Goal: Information Seeking & Learning: Learn about a topic

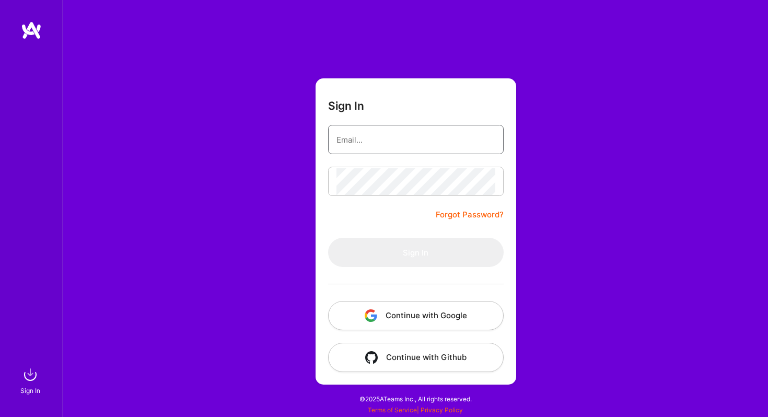
type input "[PERSON_NAME][EMAIL_ADDRESS][PERSON_NAME][DOMAIN_NAME]"
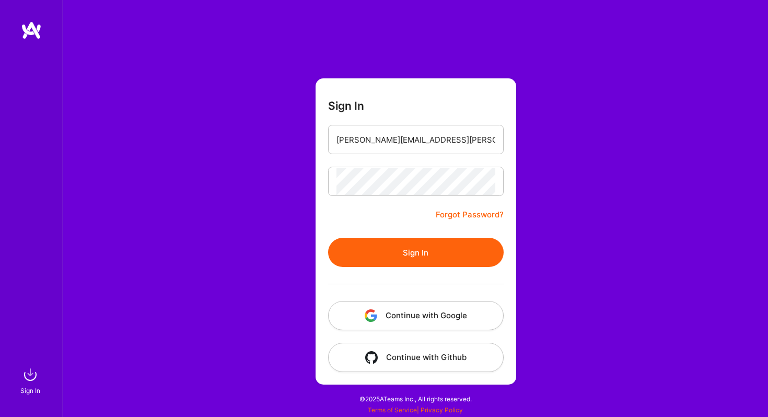
click at [395, 250] on button "Sign In" at bounding box center [415, 252] width 175 height 29
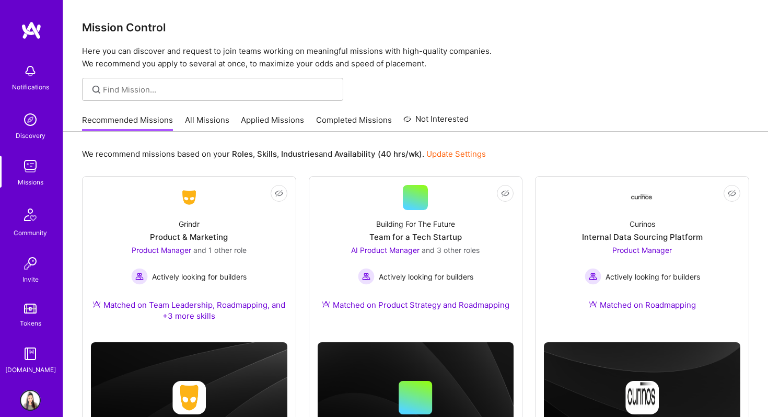
click at [208, 120] on link "All Missions" at bounding box center [207, 122] width 44 height 17
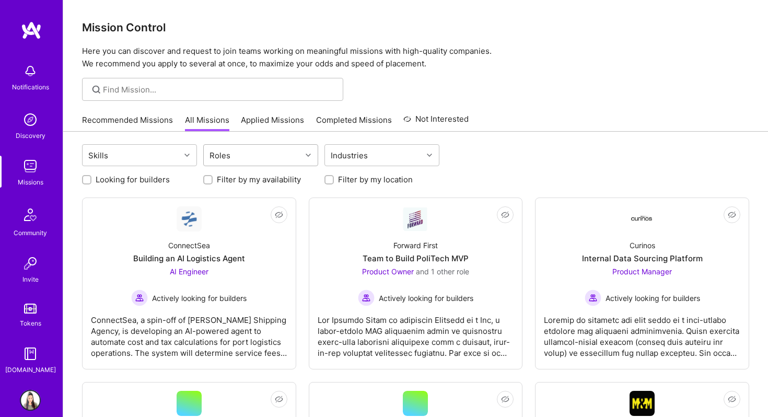
click at [227, 156] on div "Roles" at bounding box center [220, 155] width 26 height 15
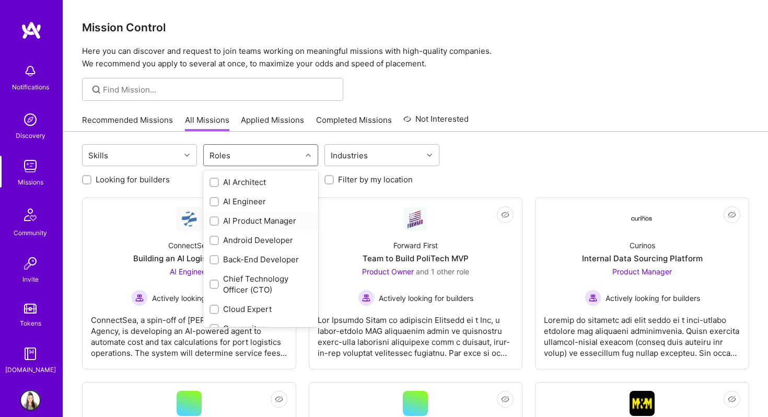
click at [217, 219] on input "checkbox" at bounding box center [214, 221] width 7 height 7
checkbox input "true"
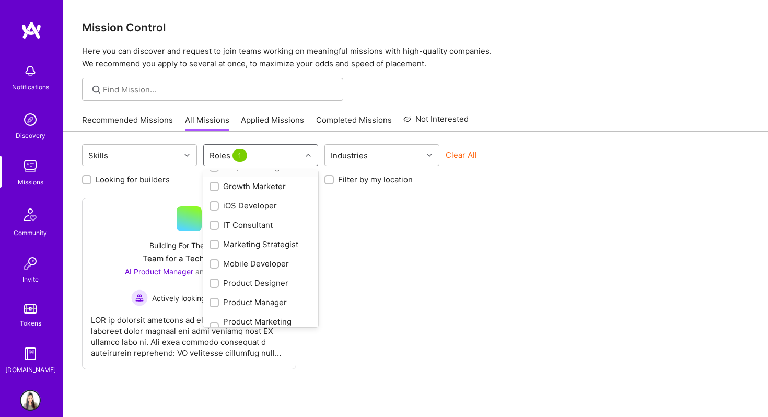
scroll to position [311, 0]
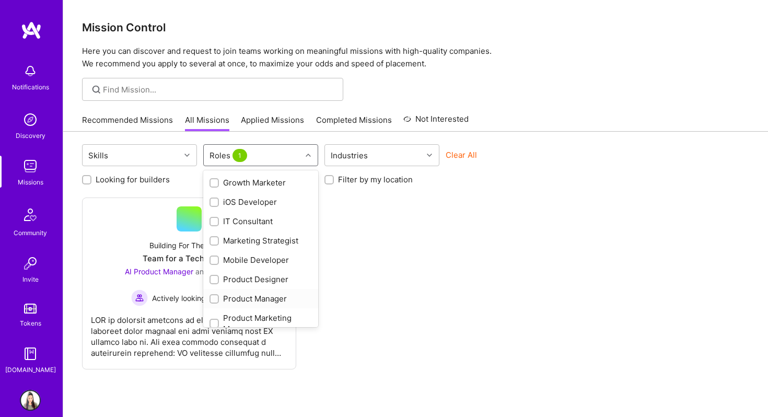
click at [214, 297] on input "checkbox" at bounding box center [214, 299] width 7 height 7
checkbox input "true"
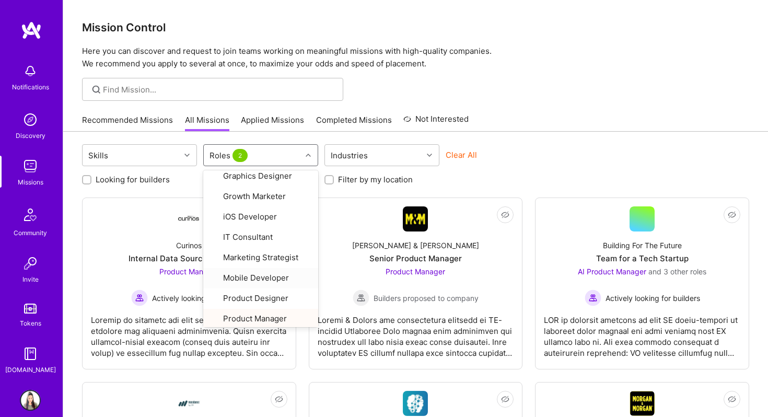
click at [534, 164] on div "Clear All" at bounding box center [502, 158] width 115 height 19
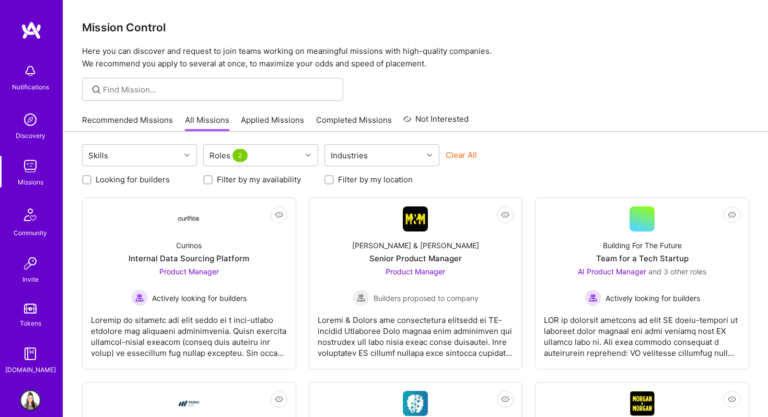
click at [88, 179] on input "Looking for builders" at bounding box center [87, 180] width 7 height 7
checkbox input "true"
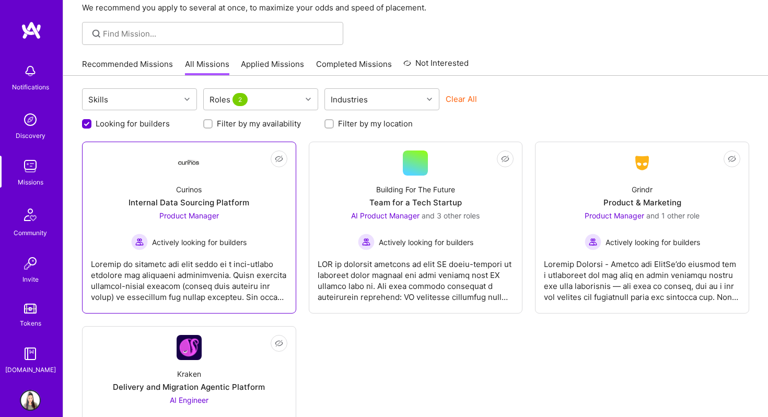
scroll to position [57, 0]
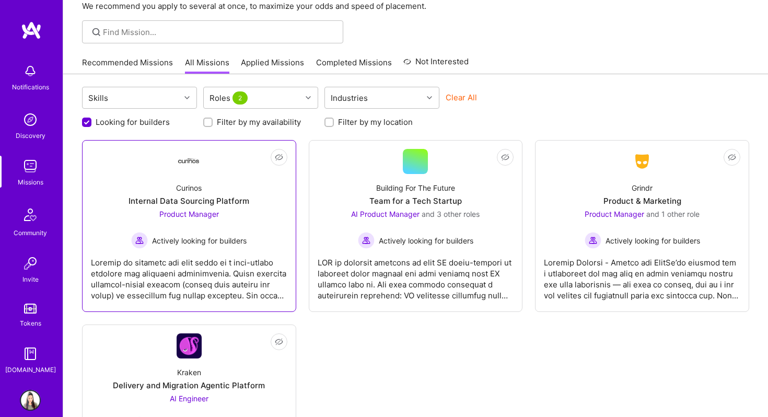
click at [154, 279] on div at bounding box center [189, 275] width 196 height 52
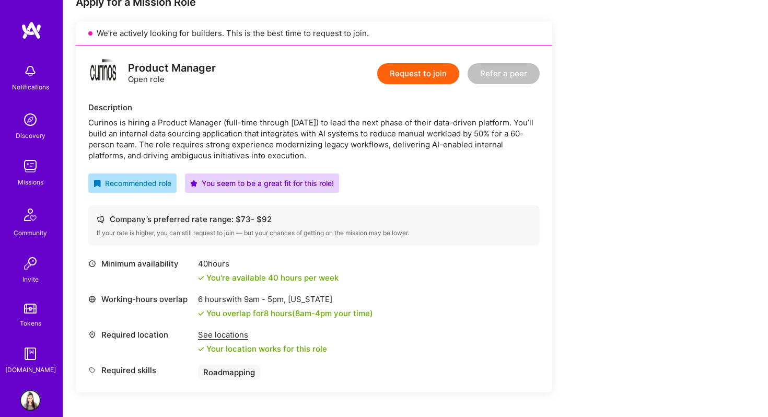
scroll to position [225, 0]
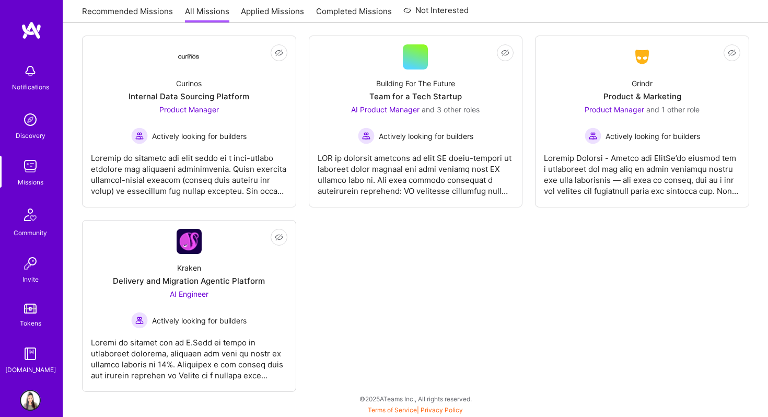
scroll to position [57, 0]
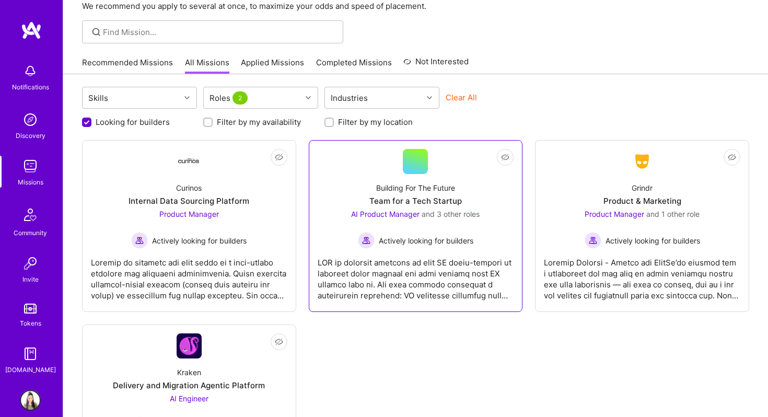
click at [383, 275] on div at bounding box center [415, 275] width 196 height 52
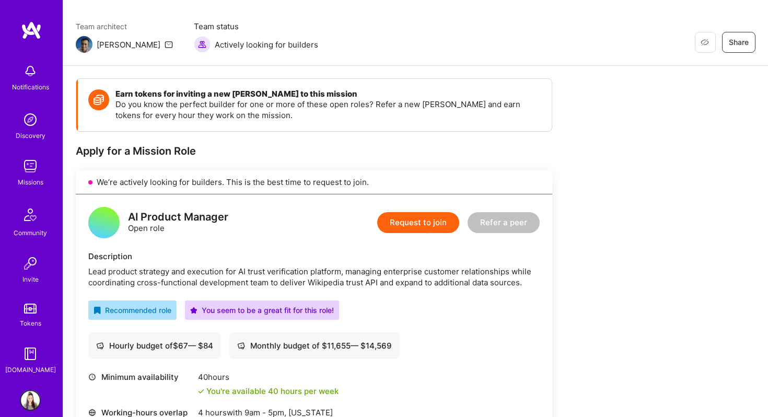
scroll to position [76, 0]
